Goal: Check status: Check status

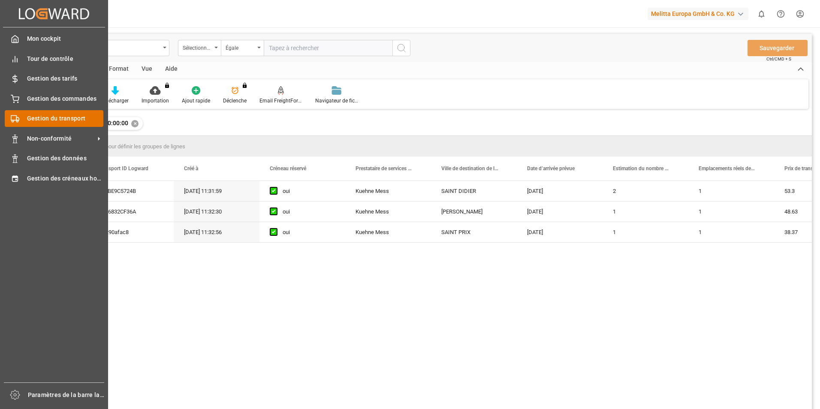
click at [52, 117] on span "Gestion du transport" at bounding box center [65, 118] width 77 height 9
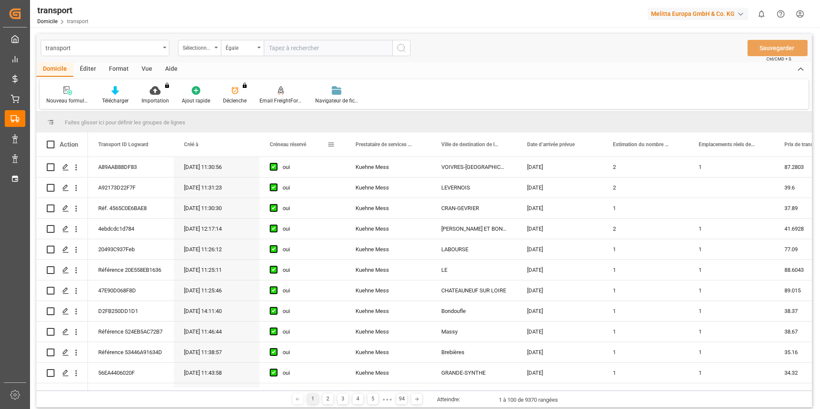
click at [330, 144] on span at bounding box center [331, 145] width 8 height 8
click at [242, 146] on span at bounding box center [246, 145] width 8 height 8
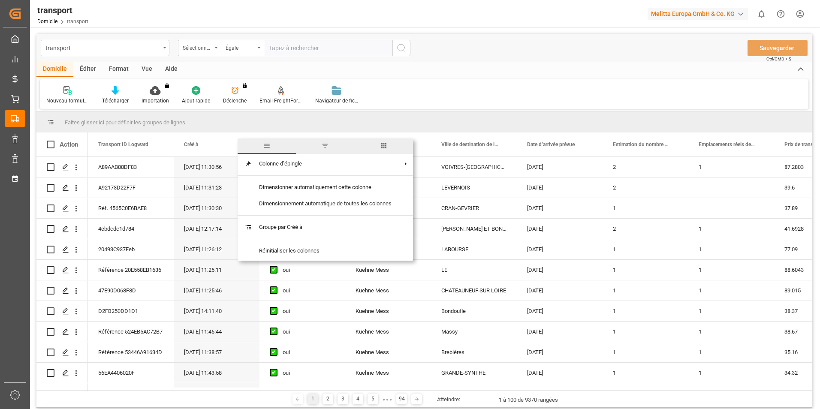
click at [321, 145] on span "filtre" at bounding box center [325, 146] width 58 height 15
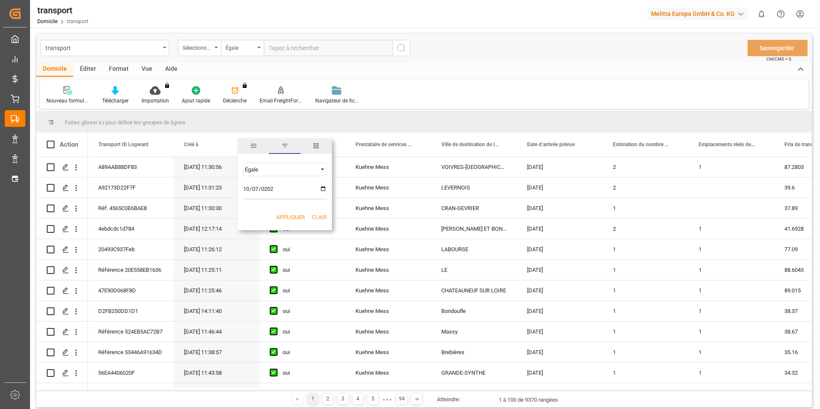
type input "[DATE]"
click at [287, 215] on button "Appliquer" at bounding box center [290, 217] width 29 height 9
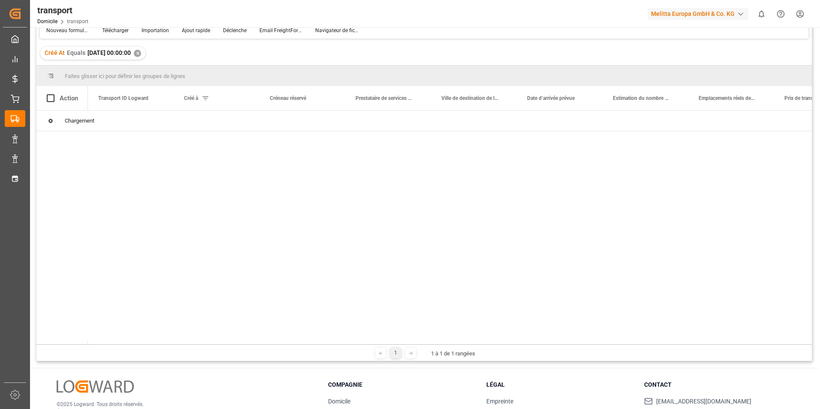
scroll to position [86, 0]
